Goal: Communication & Community: Answer question/provide support

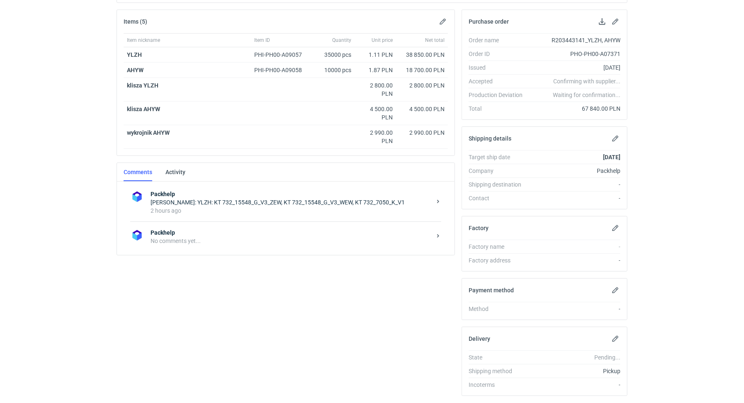
scroll to position [138, 0]
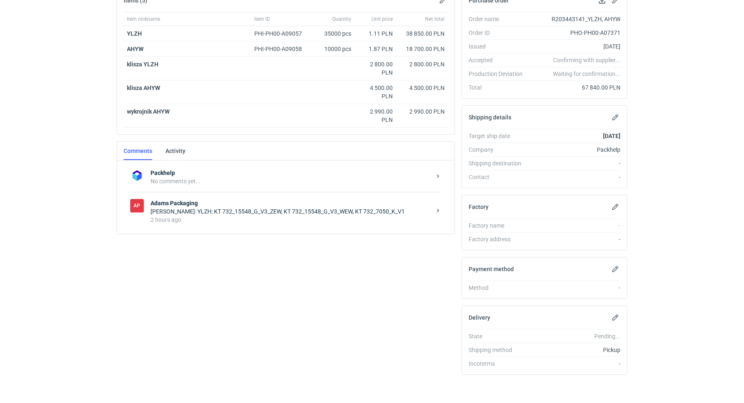
click at [200, 216] on div "2 hours ago" at bounding box center [290, 220] width 281 height 8
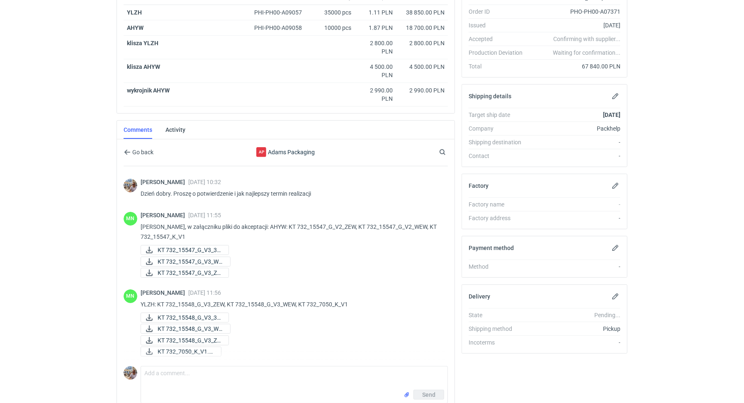
scroll to position [196, 0]
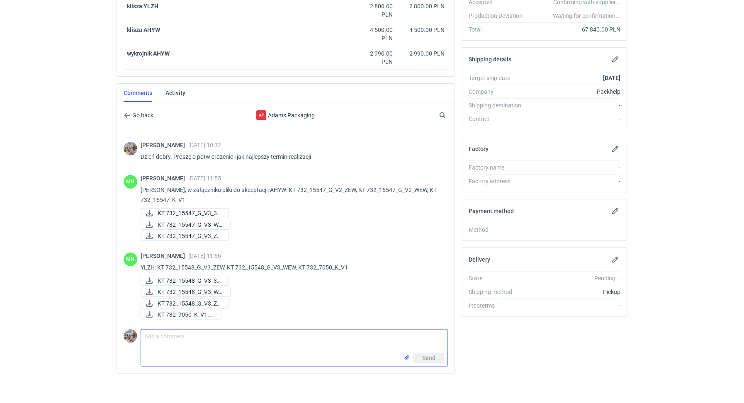
click at [187, 336] on textarea "Comment message" at bounding box center [294, 341] width 306 height 23
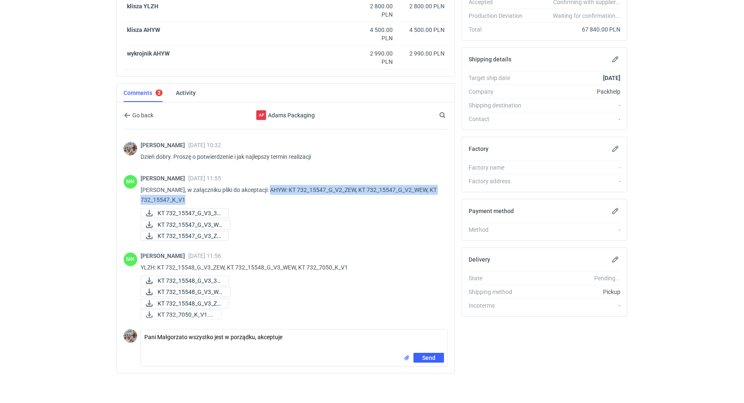
drag, startPoint x: 263, startPoint y: 187, endPoint x: 278, endPoint y: 194, distance: 16.7
click at [278, 194] on p "[PERSON_NAME], w załączniku pliki do akceptacji: AHYW: KT 732_15547_G_V2_ZEW, K…" at bounding box center [291, 195] width 301 height 20
copy p "AHYW: KT 732_15547_G_V2_ZEW, KT 732_15547_G_V2_WEW, KT 732_15547_K_V1"
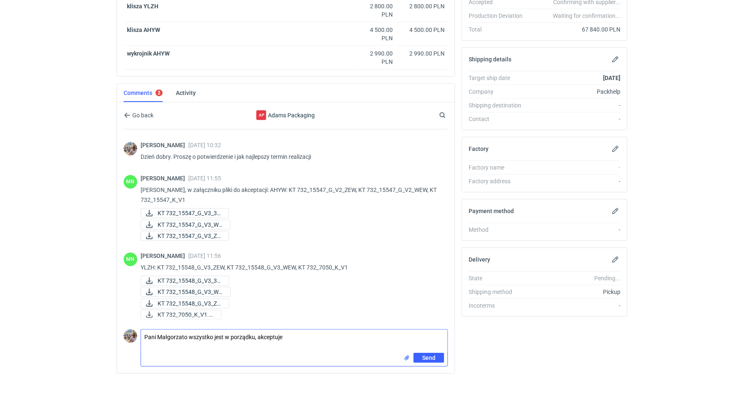
click at [150, 345] on textarea "Pani Małgorzato wszystko jest w porządku, akceptuje" at bounding box center [294, 341] width 306 height 23
paste textarea "AHYW: KT 732_15547_G_V2_ZEW, KT 732_15547_G_V2_WEW, KT 732_15547_K_V1"
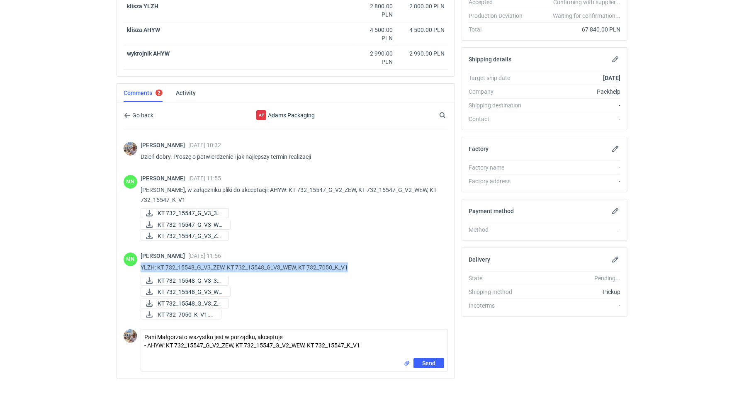
drag, startPoint x: 352, startPoint y: 262, endPoint x: 141, endPoint y: 260, distance: 210.2
click at [141, 262] on p "YLZH: KT 732_15548_G_V3_ZEW, KT 732_15548_G_V3_WEW, KT 732_7050_K_V1" at bounding box center [291, 267] width 301 height 10
copy p "YLZH: KT 732_15548_G_V3_ZEW, KT 732_15548_G_V3_WEW, KT 732_7050_K_V1"
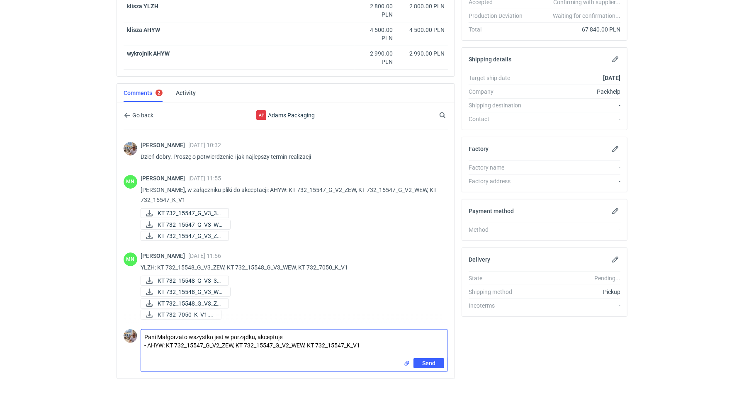
click at [145, 348] on textarea "Pani Małgorzato wszystko jest w porządku, akceptuje - AHYW: KT 732_15547_G_V2_Z…" at bounding box center [294, 344] width 306 height 29
paste textarea "YLZH: KT 732_15548_G_V3_ZEW, KT 732_15548_G_V3_WEW, KT 732_7050_K_V1"
type textarea "Pani Małgorzato wszystko jest w porządku, akceptuje - AHYW: KT 732_15547_G_V2_Z…"
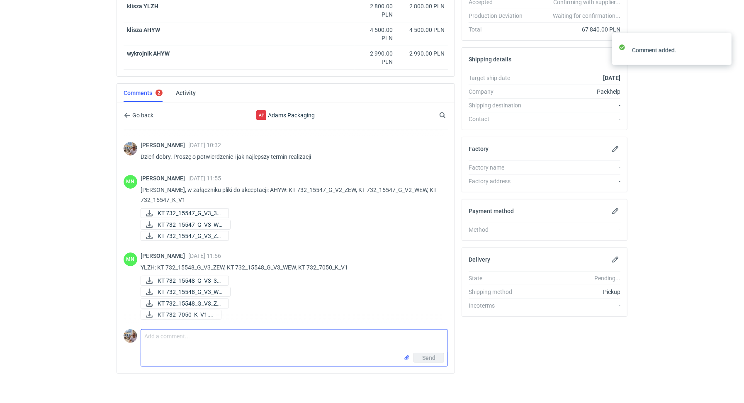
scroll to position [85, 0]
